Goal: Find specific page/section: Find specific page/section

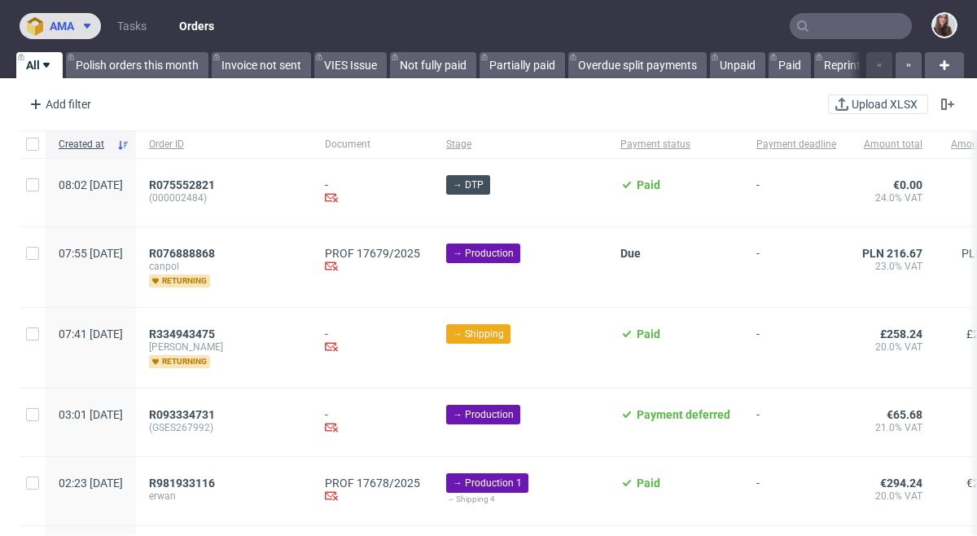
click at [88, 24] on use at bounding box center [87, 26] width 7 height 5
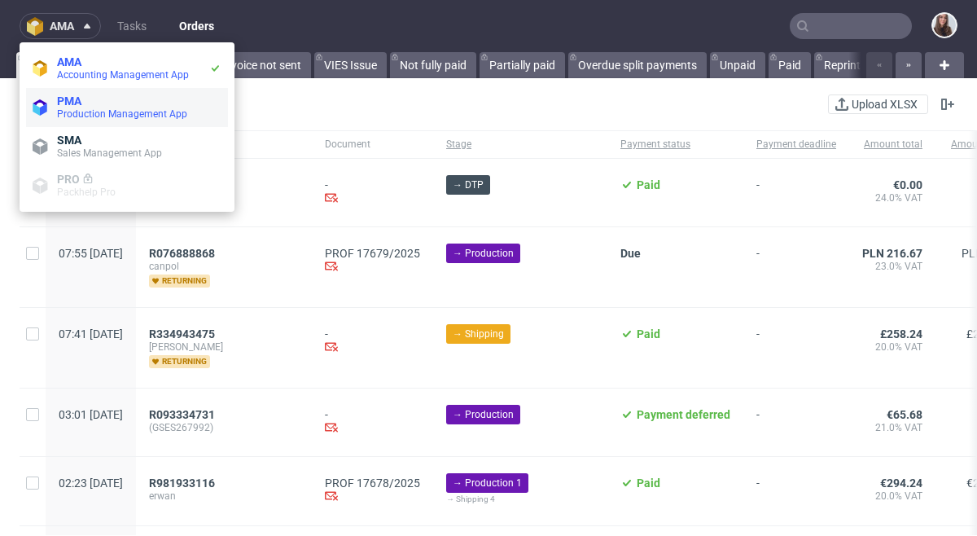
click at [85, 112] on span "Production Management App" at bounding box center [122, 113] width 130 height 11
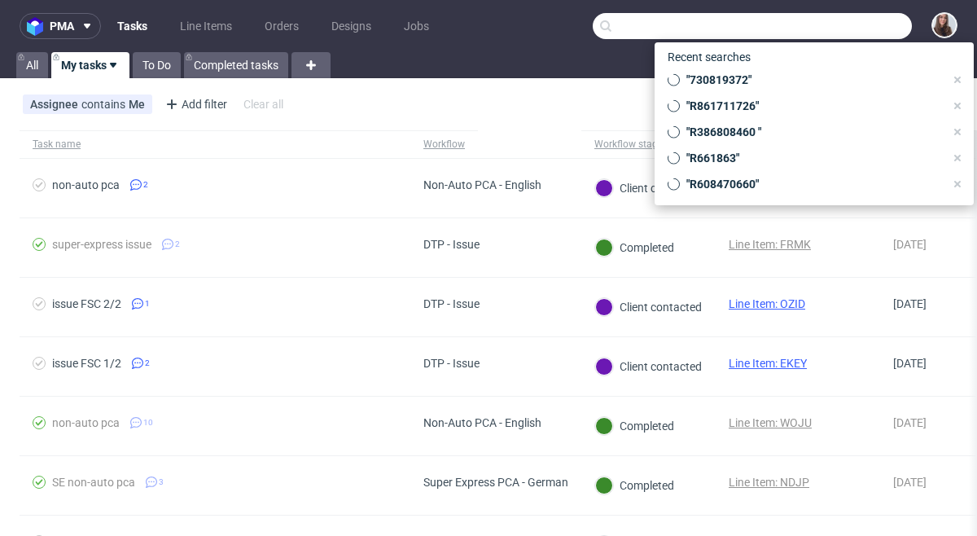
click at [853, 15] on input "text" at bounding box center [752, 26] width 319 height 26
click at [760, 82] on span ""730819372"" at bounding box center [812, 80] width 265 height 16
type input "730819372"
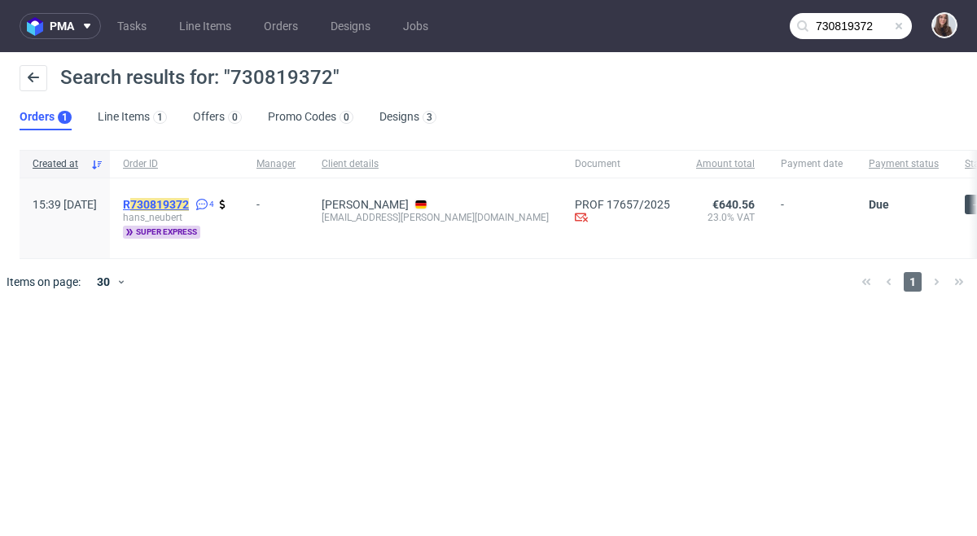
click at [189, 199] on mark "730819372" at bounding box center [159, 204] width 59 height 13
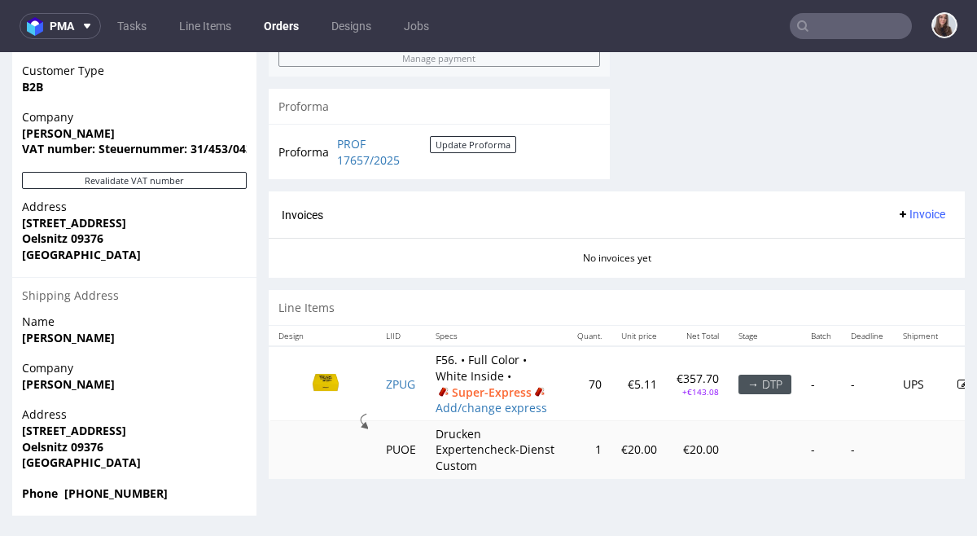
scroll to position [881, 0]
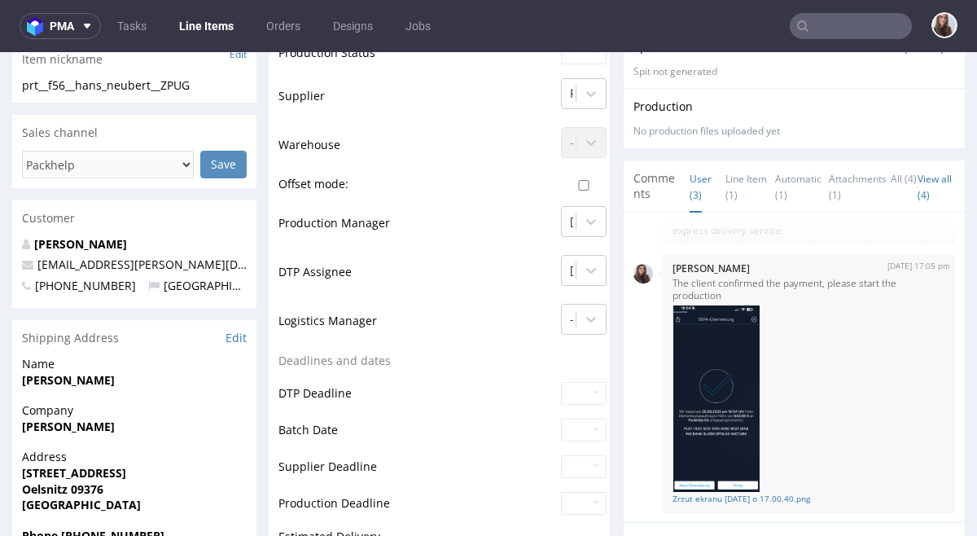
scroll to position [391, 0]
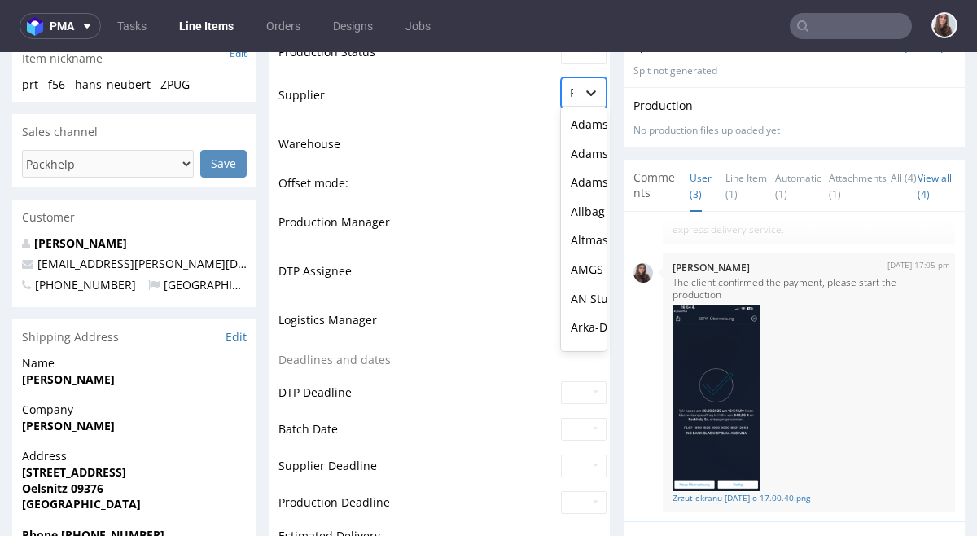
click at [585, 96] on icon at bounding box center [591, 93] width 16 height 16
click at [530, 96] on td "Supplier" at bounding box center [417, 100] width 278 height 49
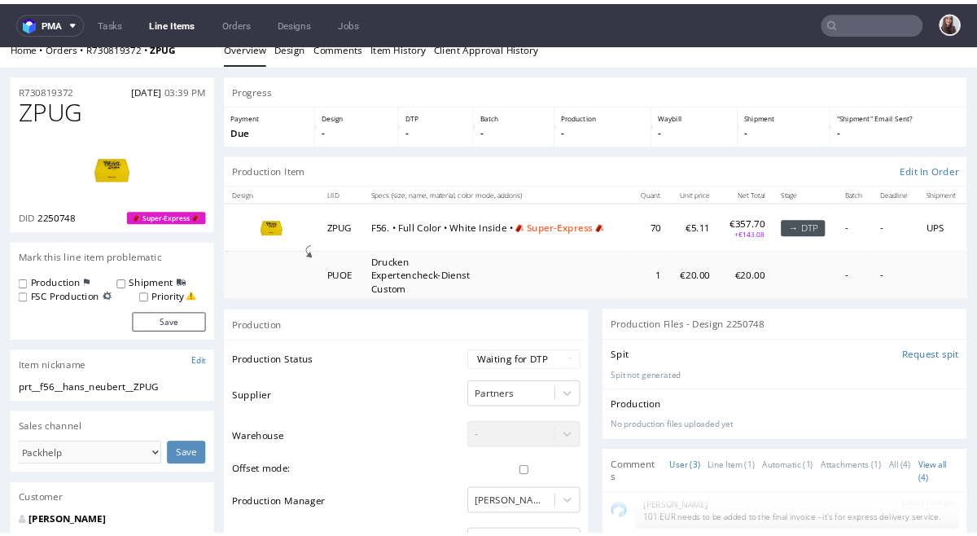
scroll to position [0, 0]
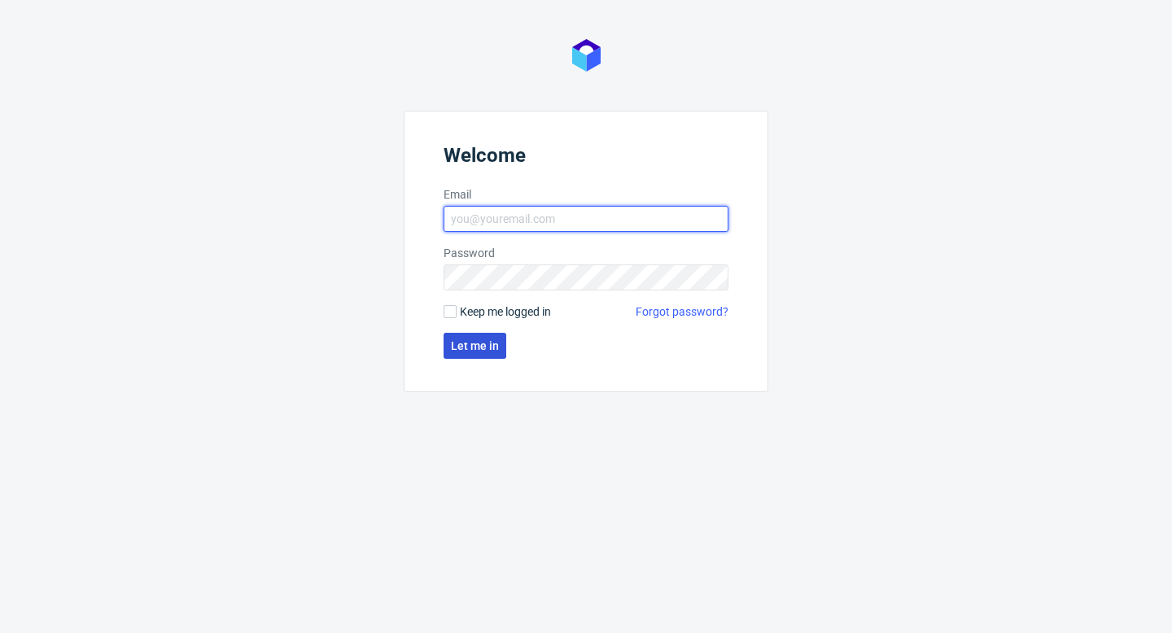
type input "[PERSON_NAME][EMAIL_ADDRESS][DOMAIN_NAME]"
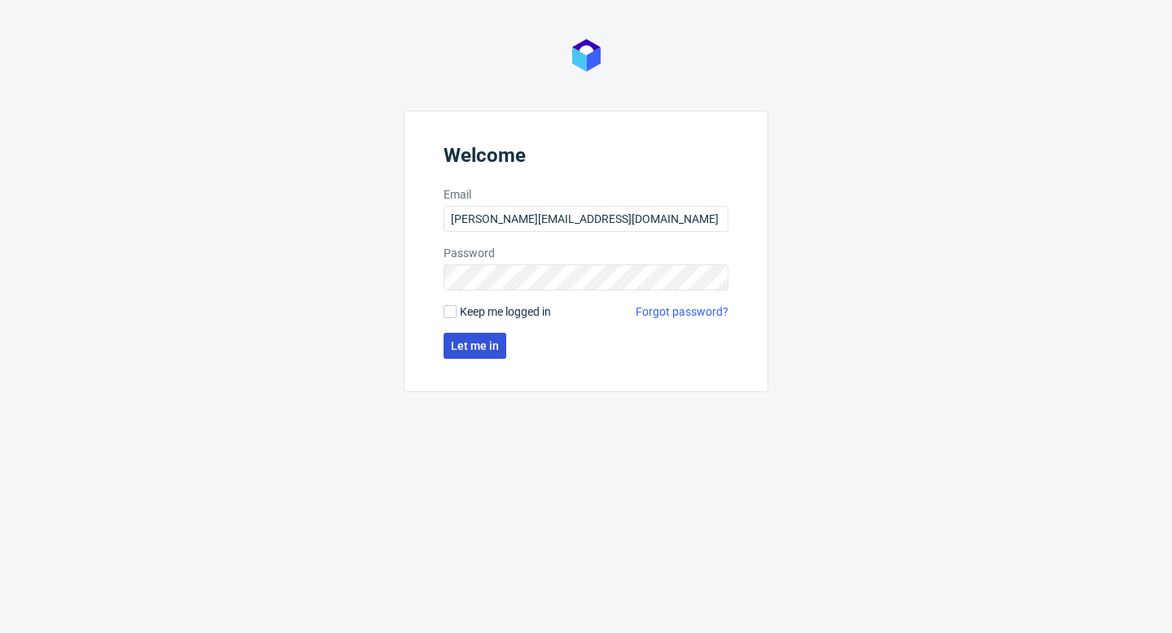
click at [480, 343] on span "Let me in" at bounding box center [475, 345] width 48 height 11
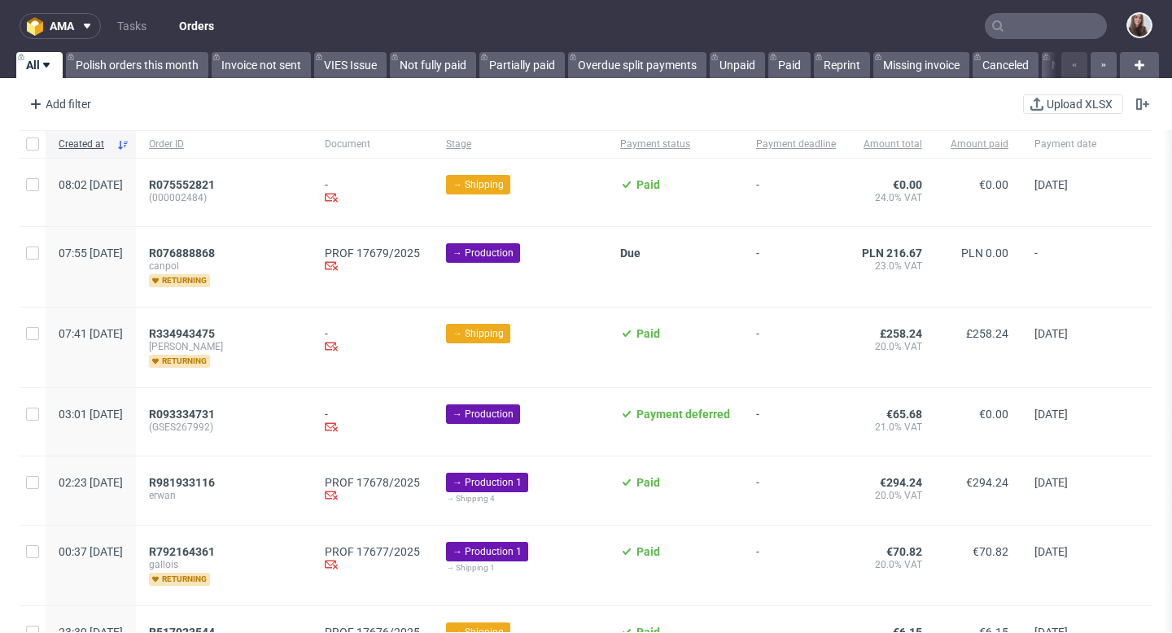
click at [1020, 29] on input "text" at bounding box center [1046, 26] width 122 height 26
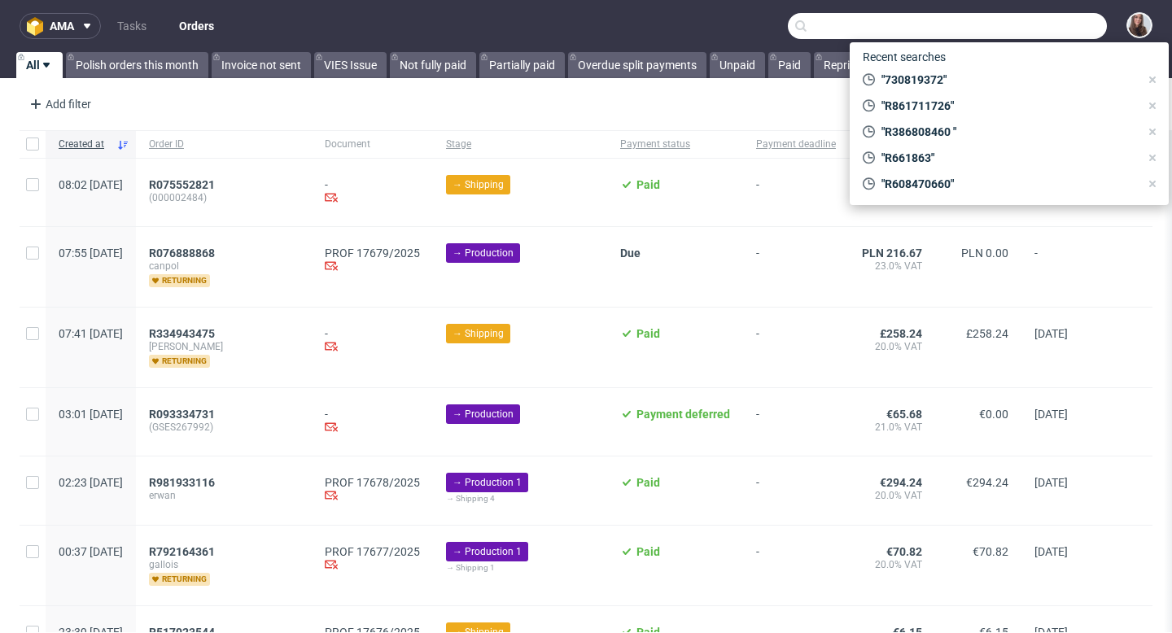
paste input "R168509738"
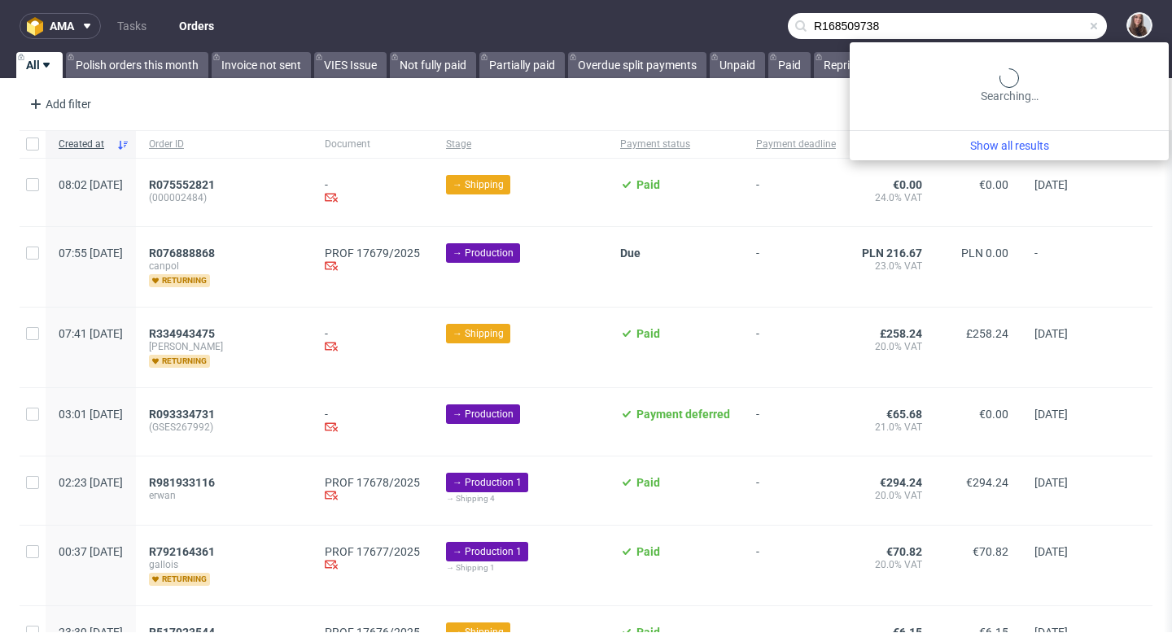
type input "R168509738"
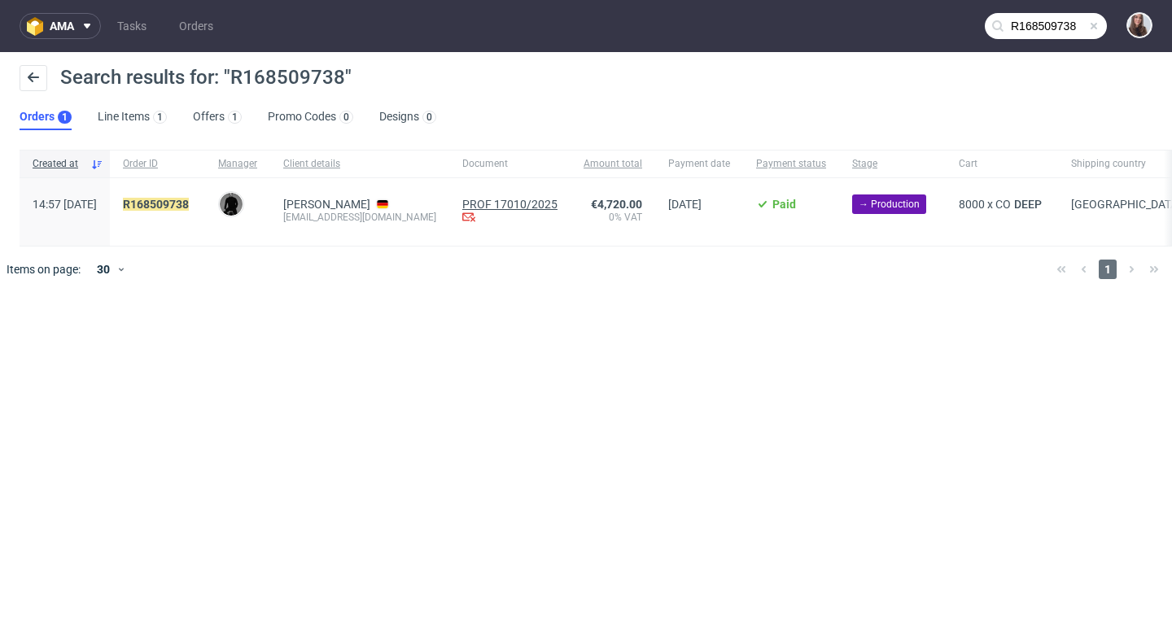
click at [462, 204] on link "PROF 17010/2025" at bounding box center [509, 204] width 95 height 13
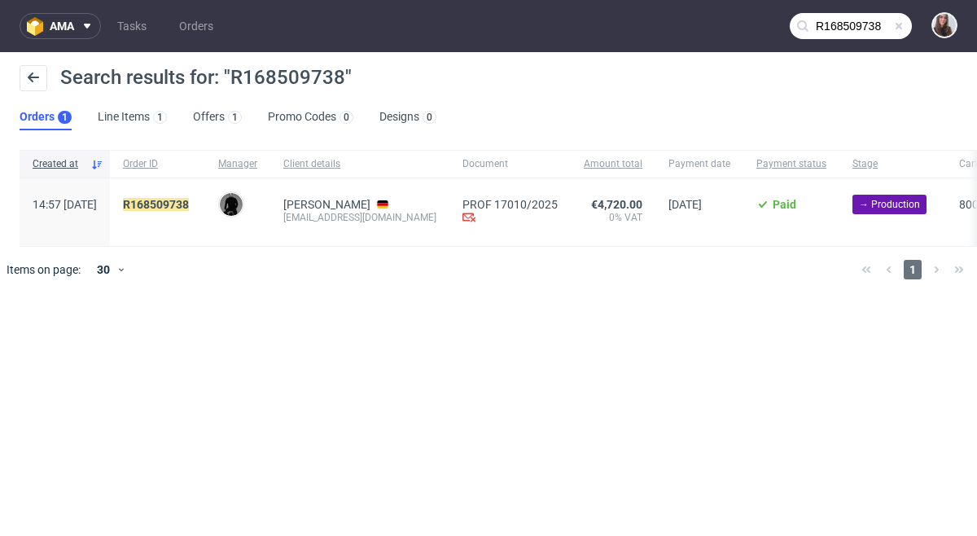
click at [903, 28] on span at bounding box center [898, 26] width 13 height 13
click at [850, 29] on input "text" at bounding box center [851, 26] width 122 height 26
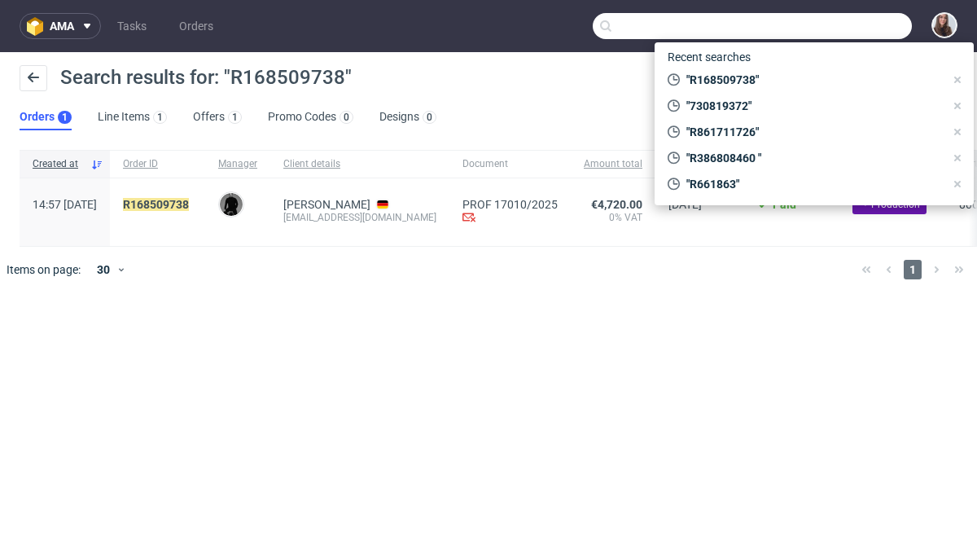
paste input "R168509738"
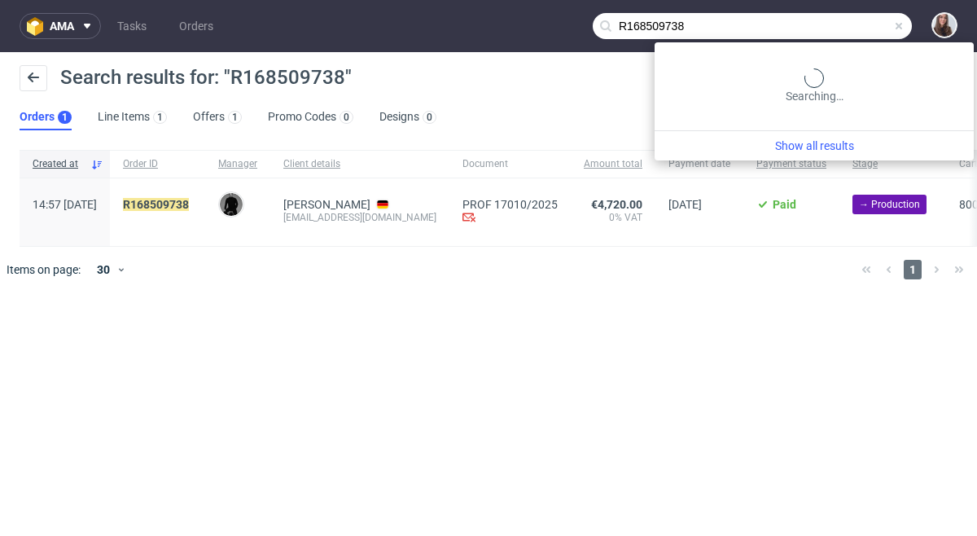
type input "R168509738"
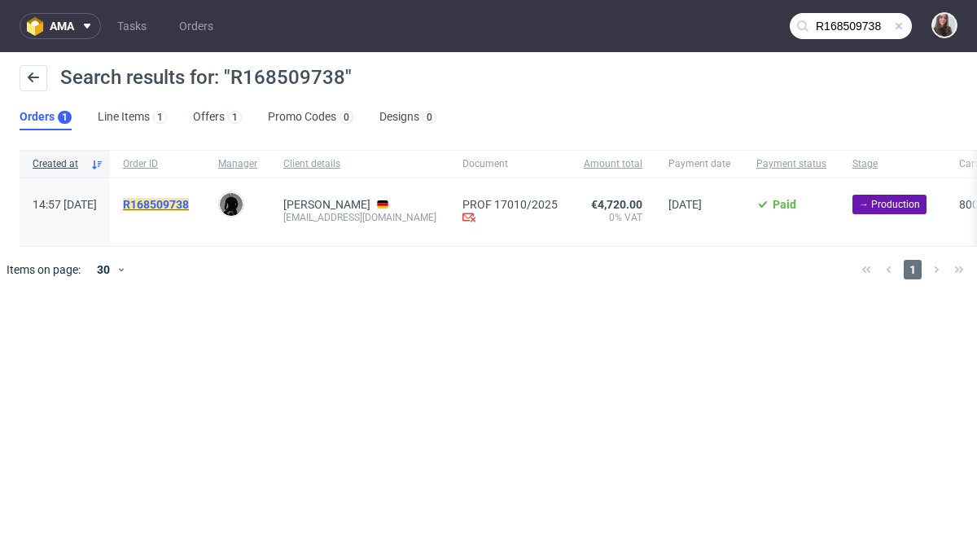
click at [189, 206] on mark "R168509738" at bounding box center [156, 204] width 66 height 13
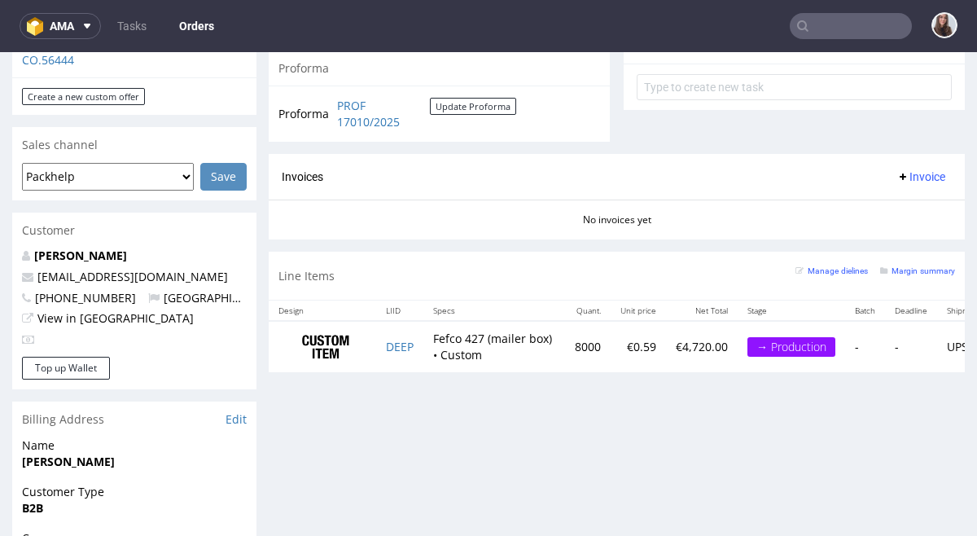
scroll to position [626, 0]
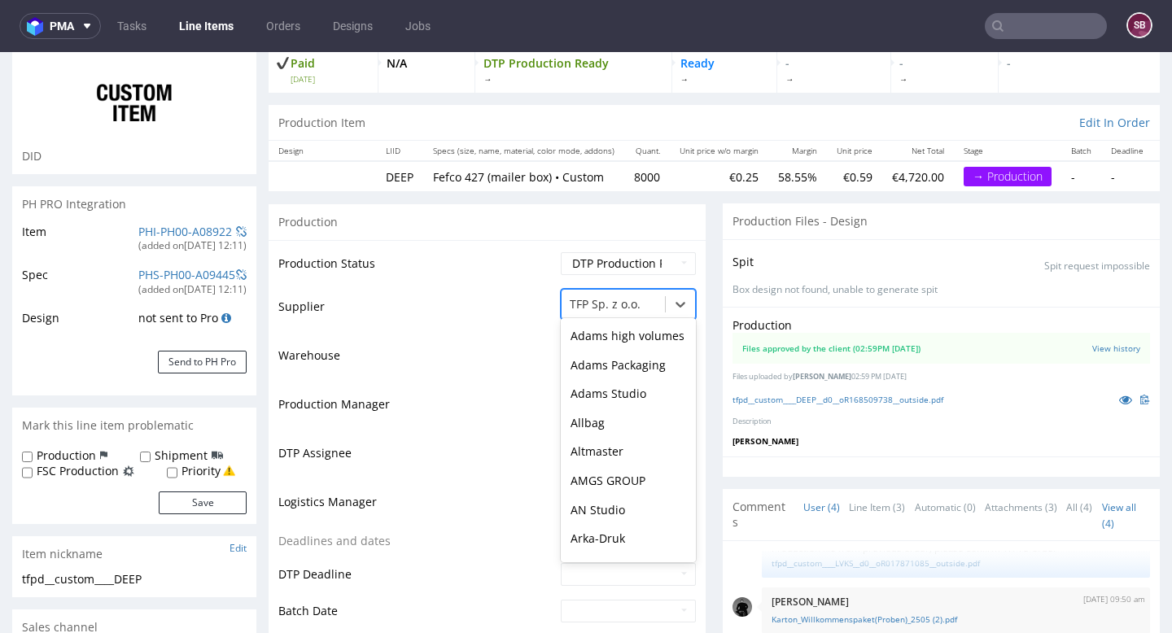
scroll to position [4231, 0]
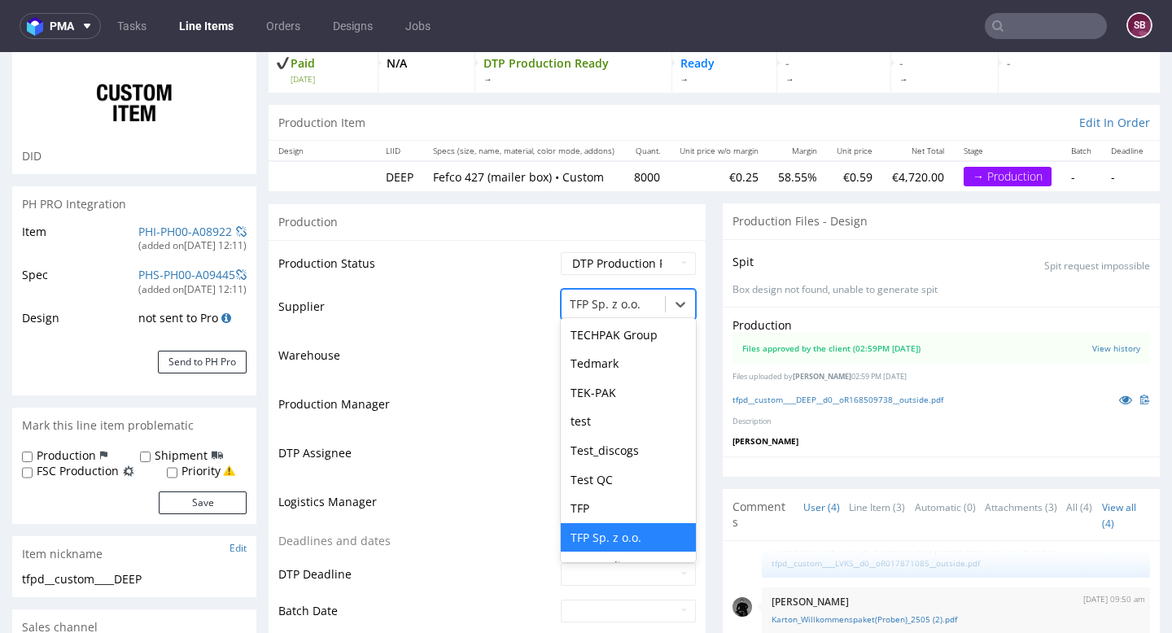
drag, startPoint x: 634, startPoint y: 301, endPoint x: 554, endPoint y: 304, distance: 79.8
click at [562, 304] on div "TFP Sp. z o.o." at bounding box center [613, 304] width 103 height 26
drag, startPoint x: 563, startPoint y: 303, endPoint x: 635, endPoint y: 308, distance: 71.8
click at [635, 308] on div at bounding box center [613, 305] width 87 height 20
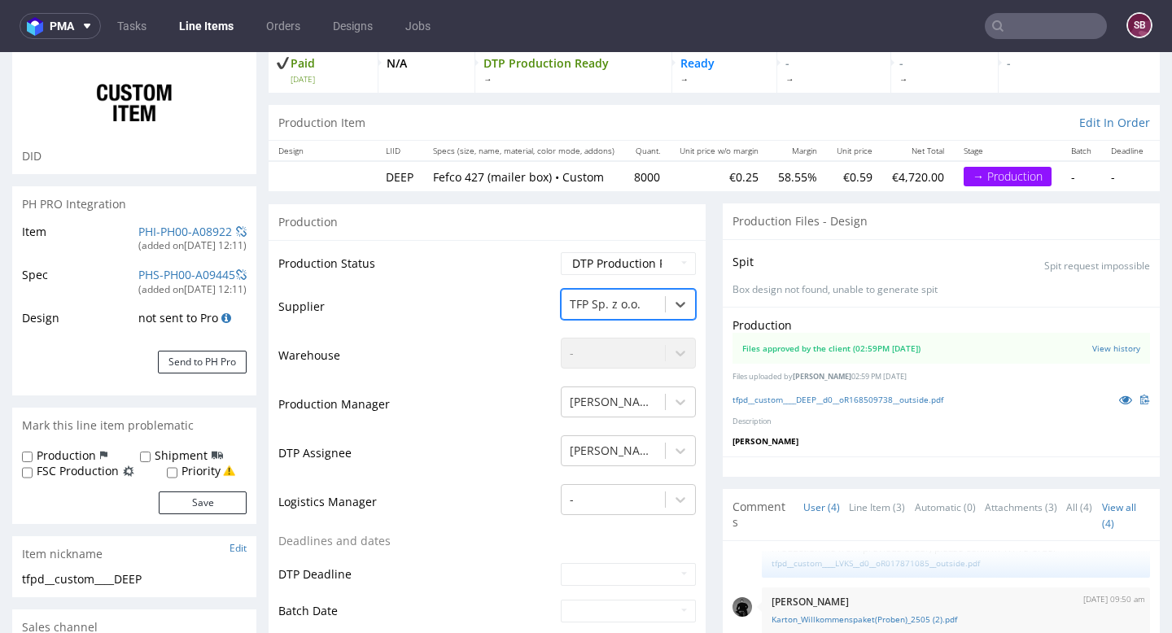
drag, startPoint x: 635, startPoint y: 308, endPoint x: 577, endPoint y: 304, distance: 57.9
click at [577, 304] on div at bounding box center [613, 305] width 87 height 20
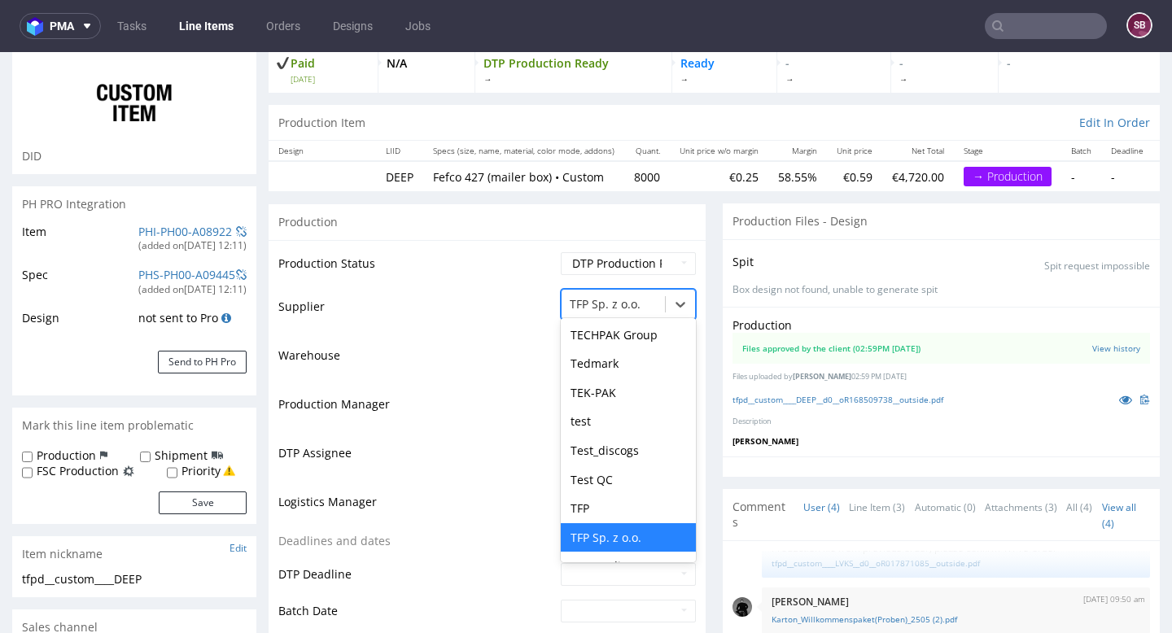
drag, startPoint x: 563, startPoint y: 304, endPoint x: 635, endPoint y: 300, distance: 71.7
click at [635, 300] on div at bounding box center [613, 305] width 87 height 20
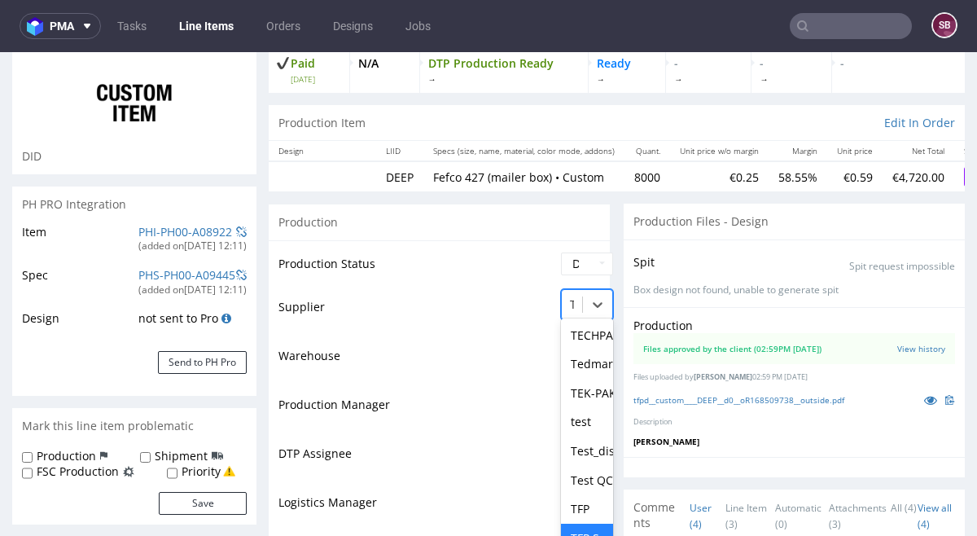
scroll to position [78, 0]
click at [576, 291] on div "TCM, 146 of 172. 172 results available. Use Up and Down to choose options, pres…" at bounding box center [587, 300] width 52 height 23
